Goal: Information Seeking & Learning: Check status

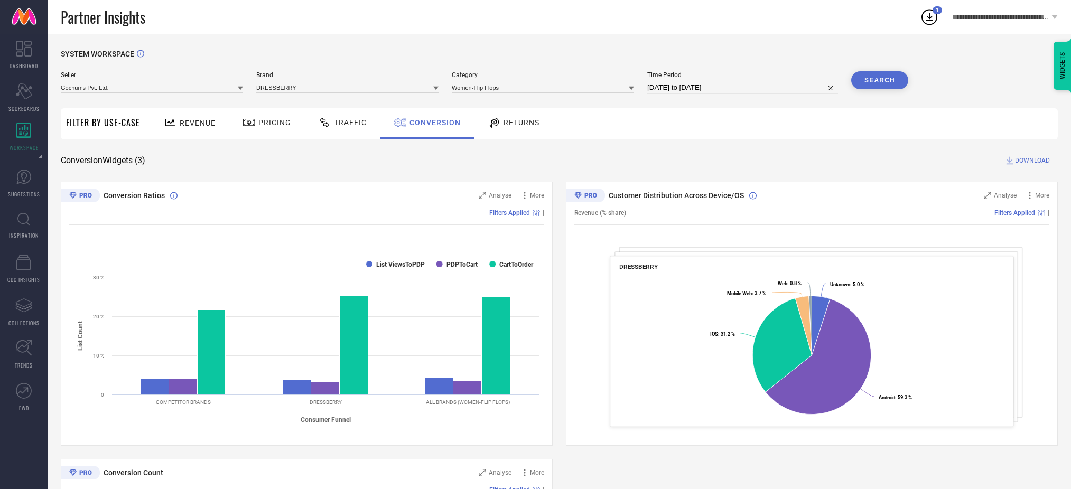
click at [208, 122] on span "Revenue" at bounding box center [198, 123] width 36 height 8
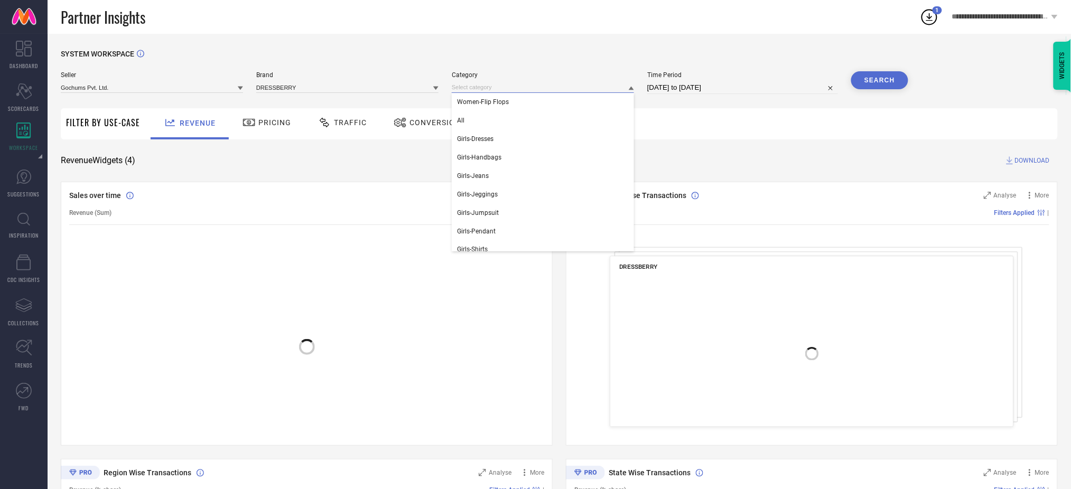
click at [469, 91] on input at bounding box center [543, 87] width 182 height 11
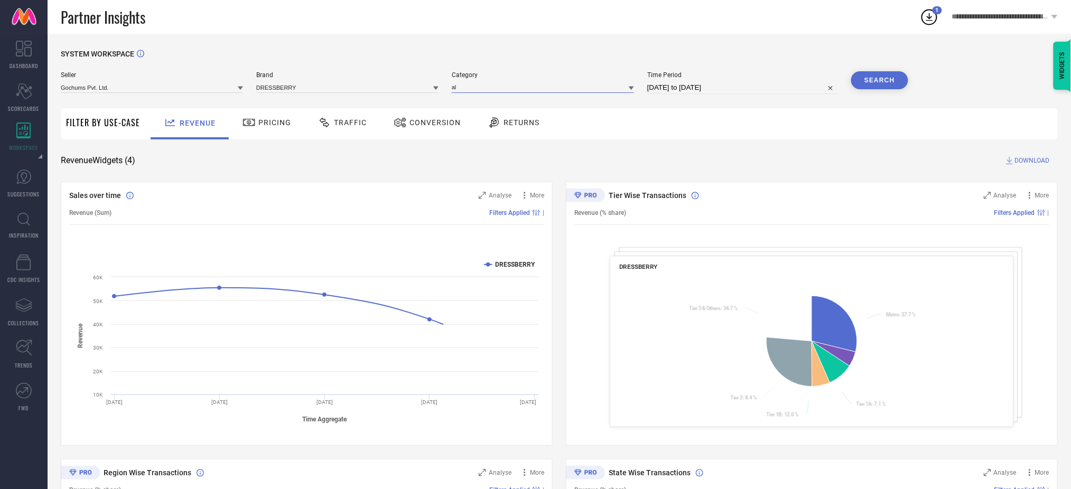
type input "all"
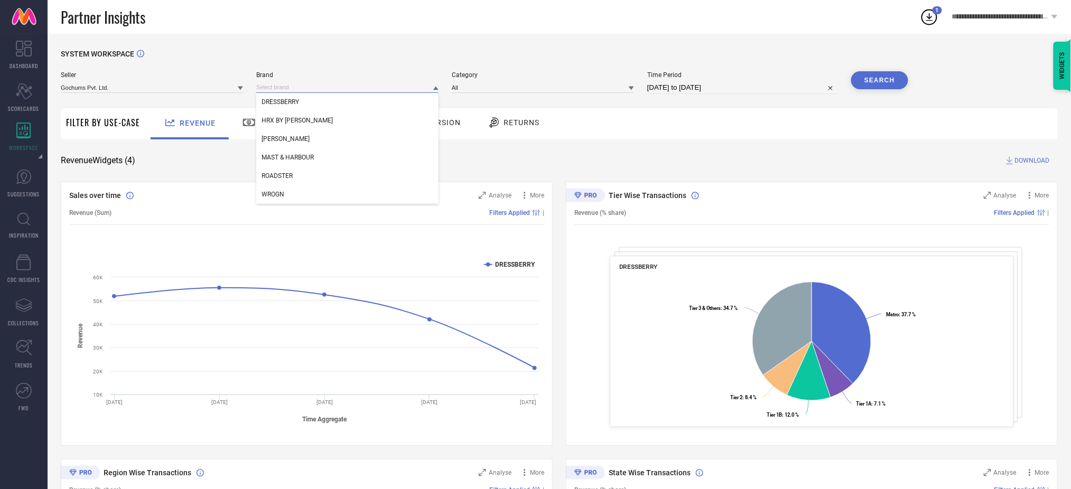
click at [391, 90] on input at bounding box center [347, 87] width 182 height 11
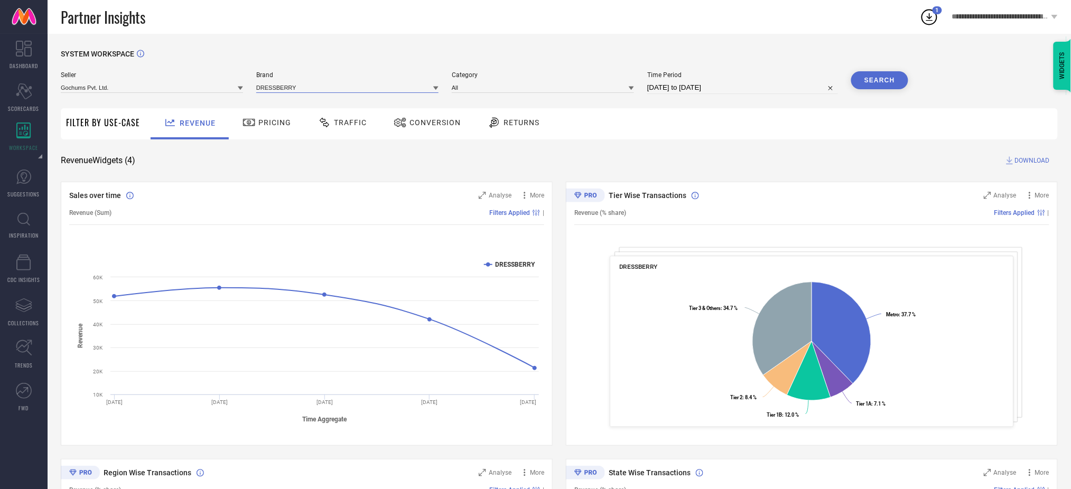
click at [380, 91] on input at bounding box center [347, 87] width 182 height 11
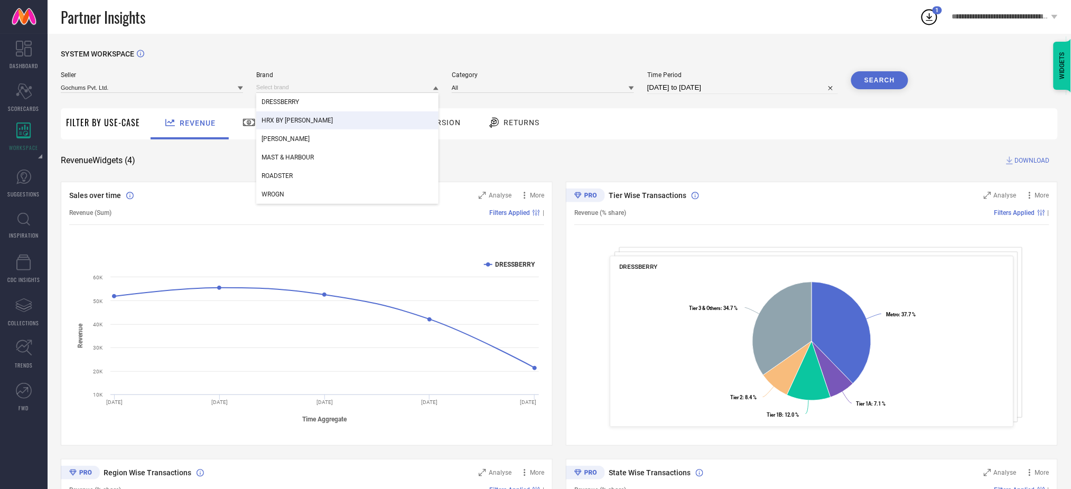
click at [370, 115] on div "HRX BY [PERSON_NAME]" at bounding box center [347, 120] width 182 height 18
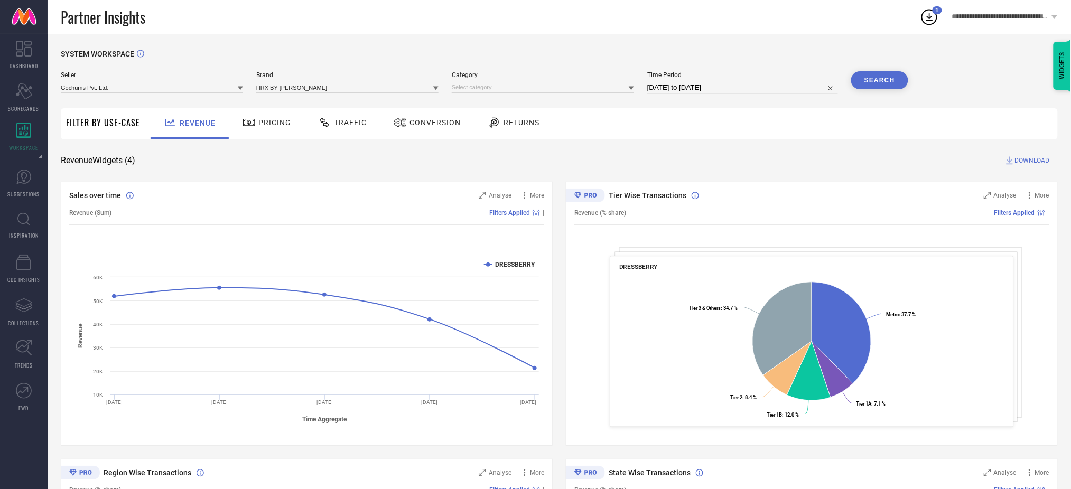
select select "6"
select select "2025"
select select "7"
select select "2025"
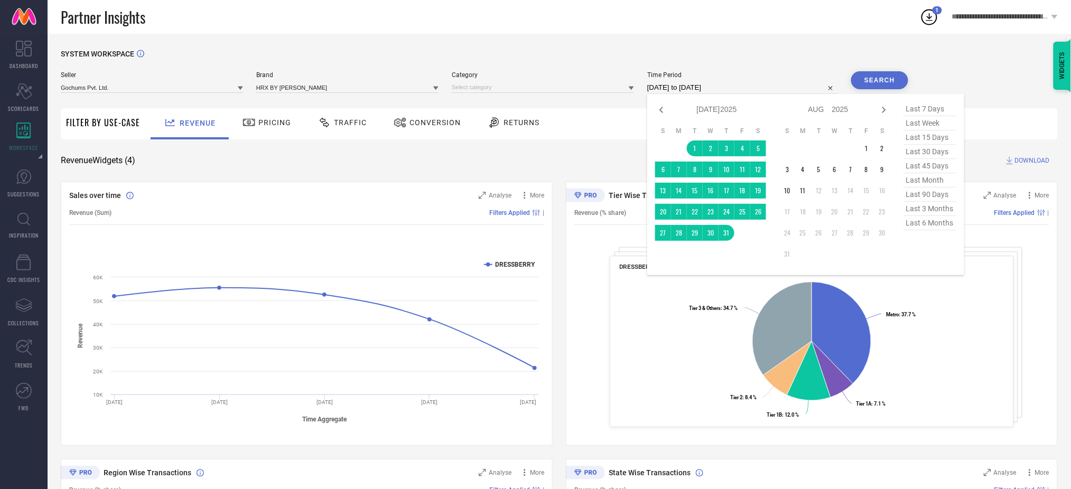
click at [730, 83] on input "[DATE] to [DATE]" at bounding box center [742, 87] width 191 height 13
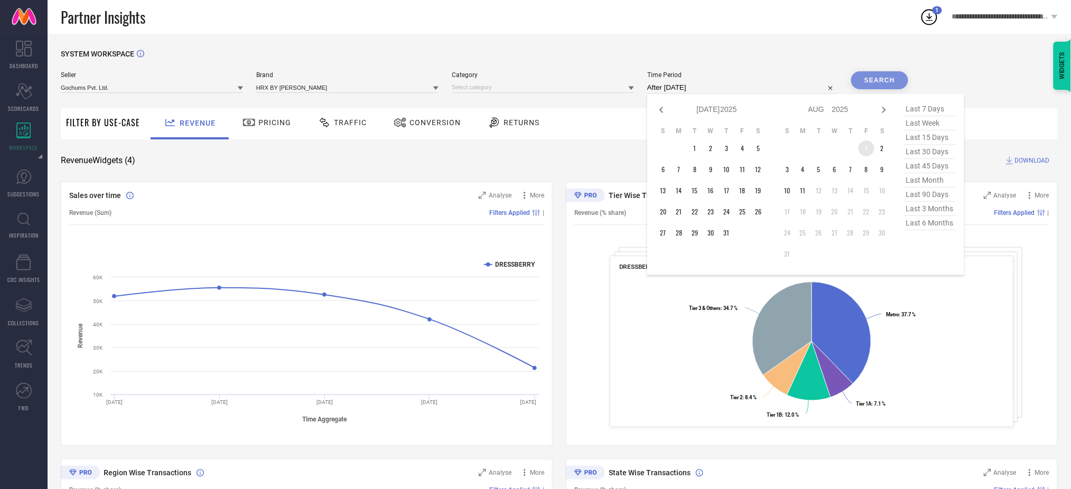
click at [867, 150] on td "1" at bounding box center [866, 149] width 16 height 16
type input "[DATE] to [DATE]"
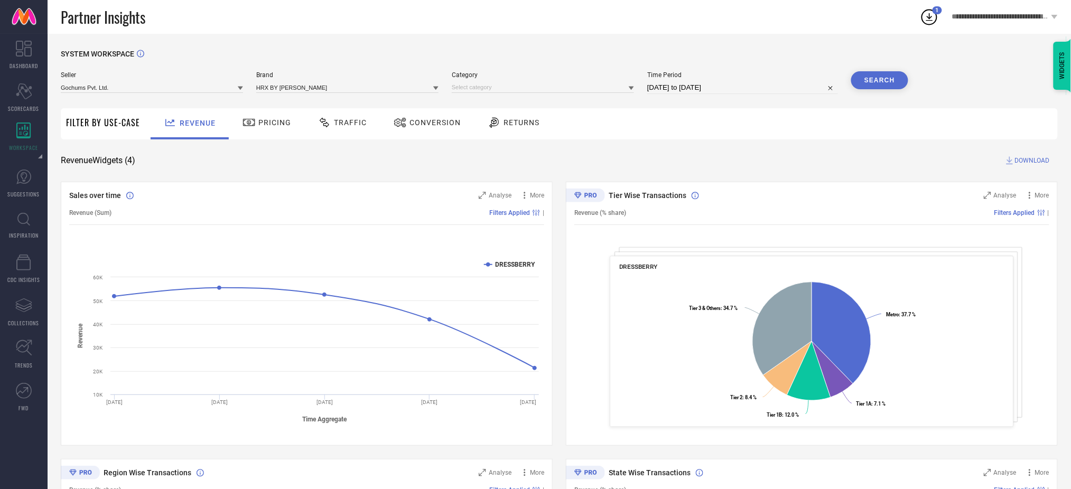
select select "7"
select select "2025"
select select "8"
select select "2025"
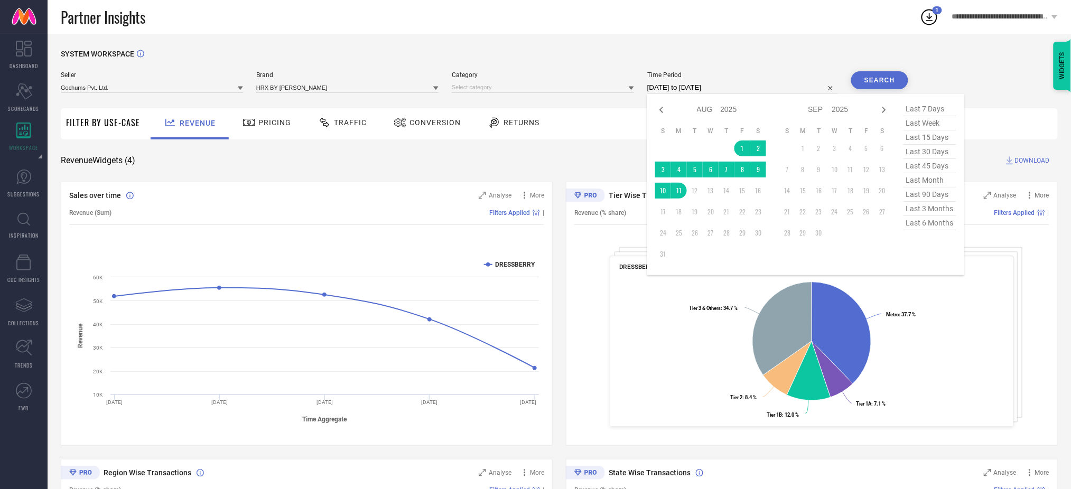
click at [765, 89] on input "[DATE] to [DATE]" at bounding box center [742, 87] width 191 height 13
click at [665, 109] on icon at bounding box center [661, 110] width 13 height 13
select select "6"
select select "2025"
select select "7"
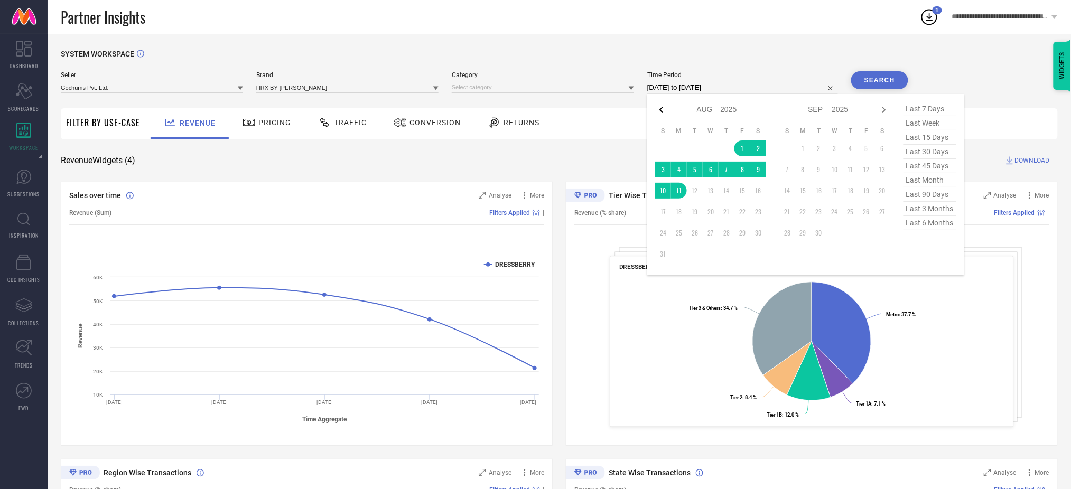
select select "2025"
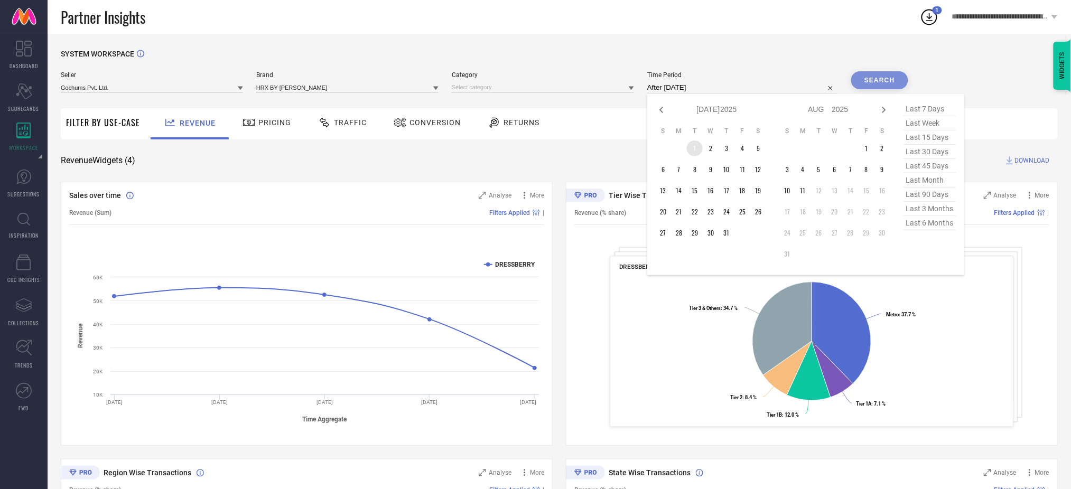
click at [691, 143] on td "1" at bounding box center [695, 149] width 16 height 16
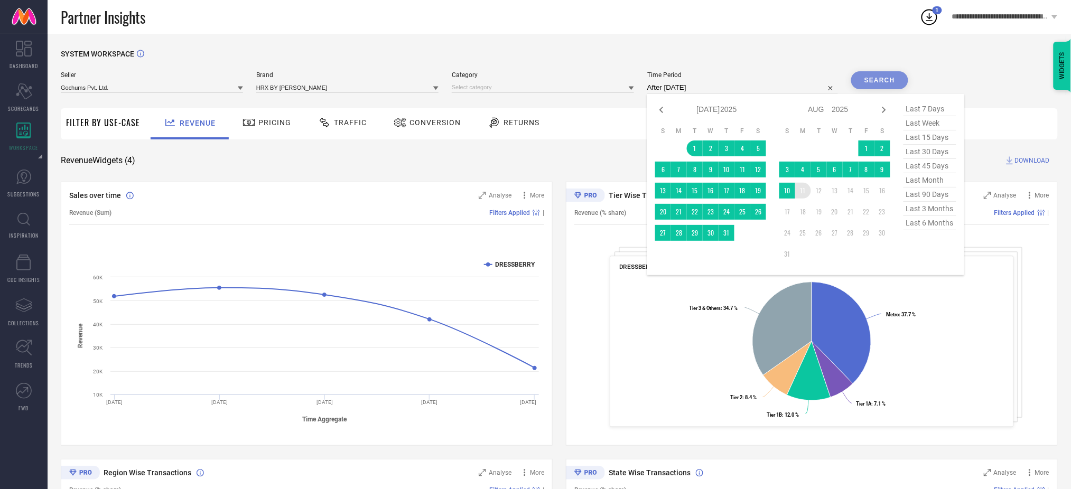
type input "[DATE] to [DATE]"
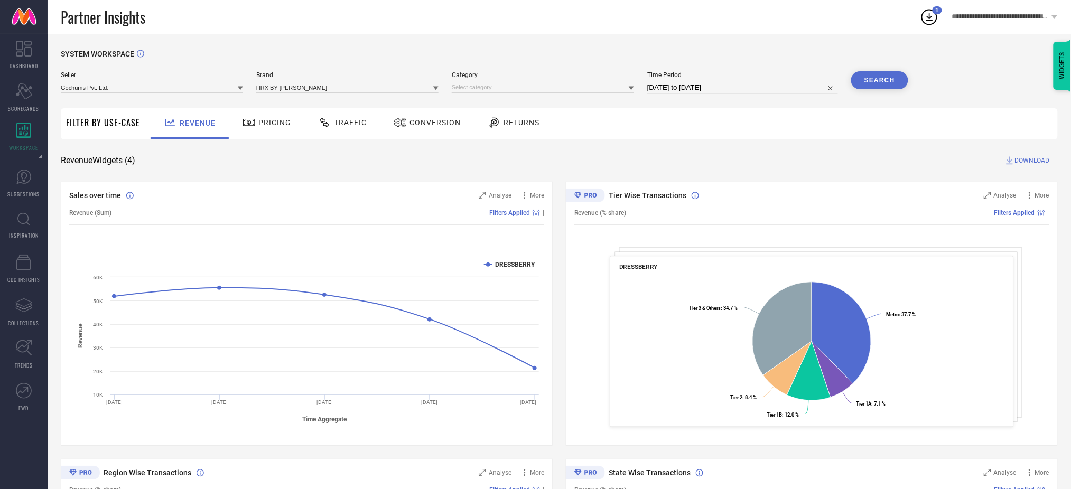
click at [877, 76] on button "Search" at bounding box center [879, 80] width 57 height 18
click at [925, 23] on circle at bounding box center [929, 17] width 15 height 15
click at [864, 79] on div "Search" at bounding box center [879, 80] width 57 height 18
select select "6"
select select "2025"
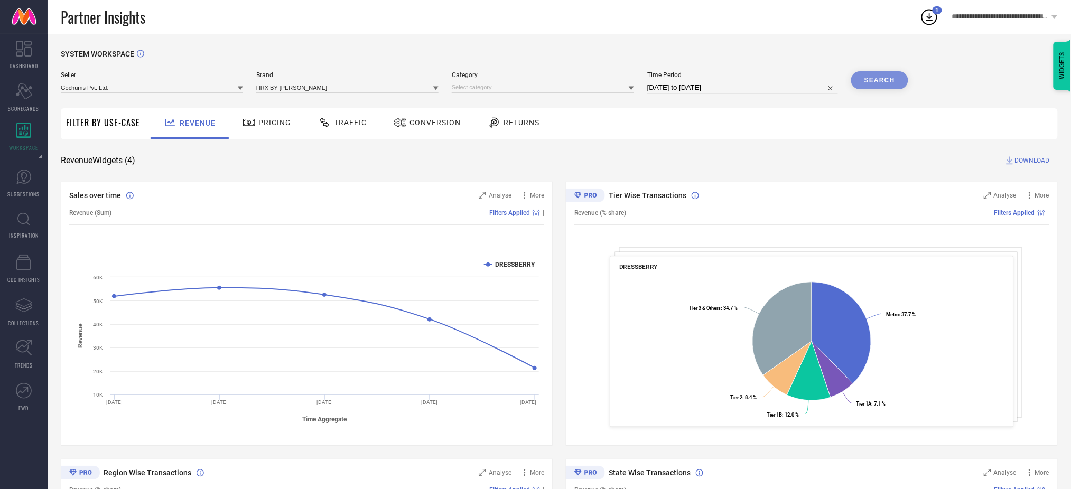
select select "7"
select select "2025"
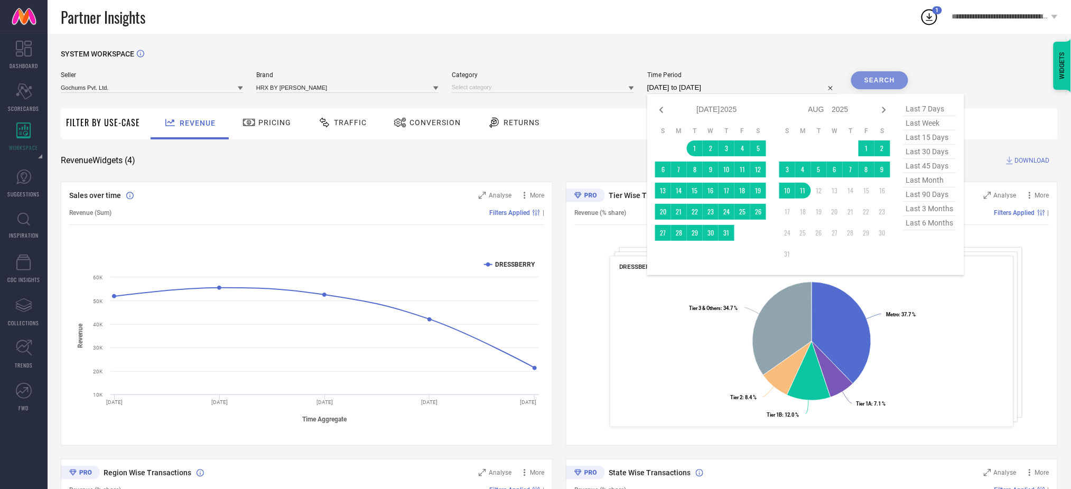
click at [761, 86] on input "[DATE] to [DATE]" at bounding box center [742, 87] width 191 height 13
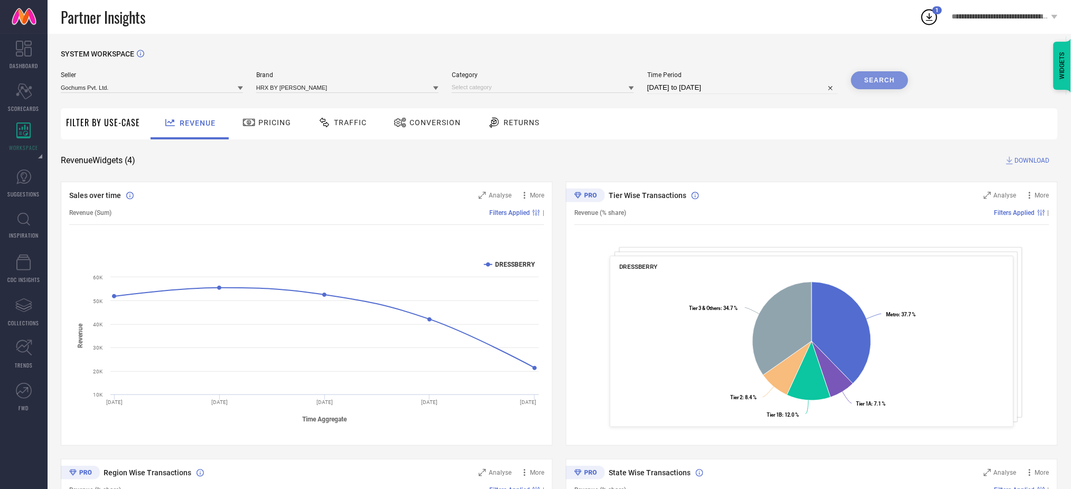
click at [880, 78] on div "Search" at bounding box center [879, 80] width 57 height 18
click at [513, 89] on input at bounding box center [543, 87] width 182 height 11
type input "all"
click at [883, 76] on button "Search" at bounding box center [879, 80] width 57 height 18
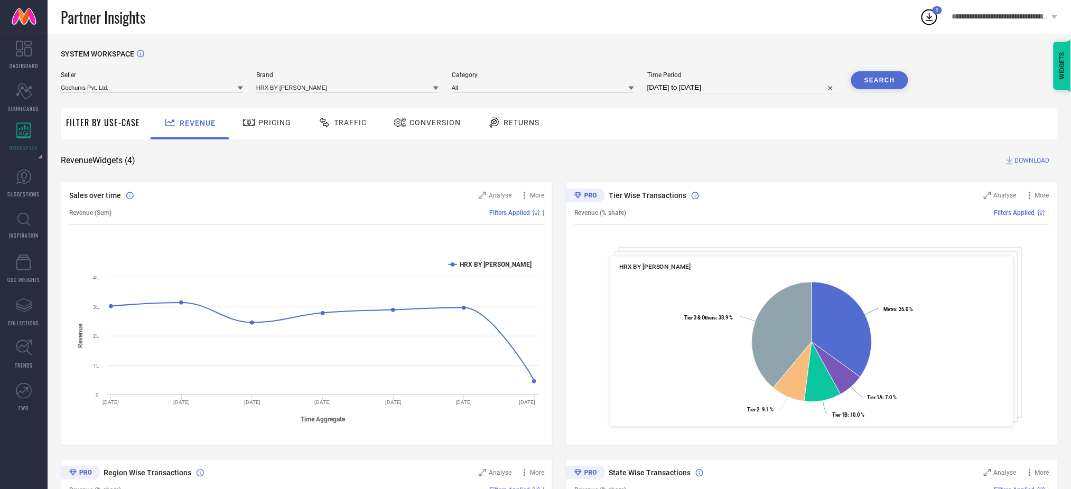
click at [1035, 163] on span "DOWNLOAD" at bounding box center [1032, 160] width 35 height 11
